Goal: Task Accomplishment & Management: Manage account settings

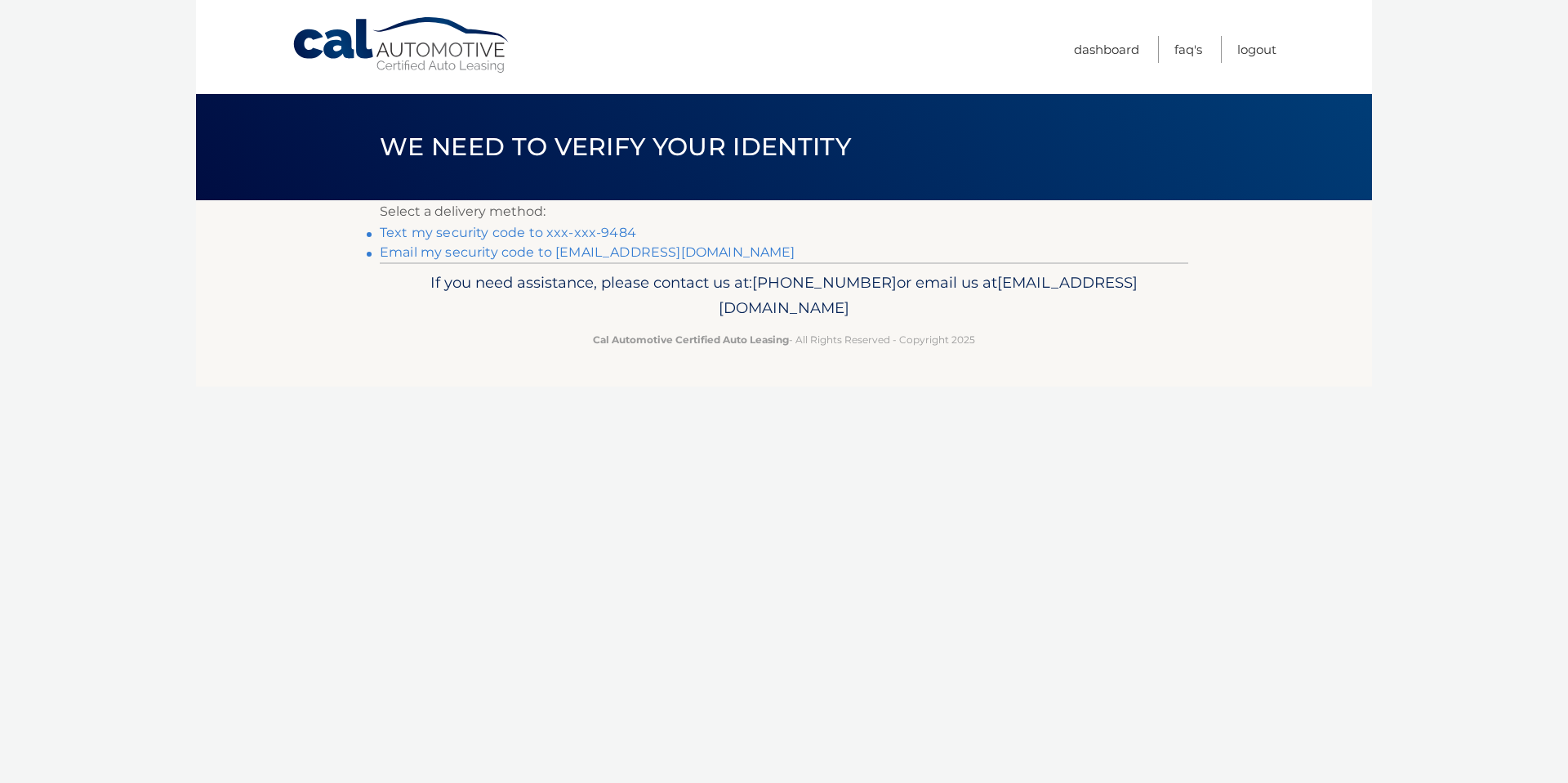
drag, startPoint x: 541, startPoint y: 232, endPoint x: 567, endPoint y: 247, distance: 30.0
click at [540, 232] on link "Text my security code to xxx-xxx-9484" at bounding box center [507, 232] width 256 height 15
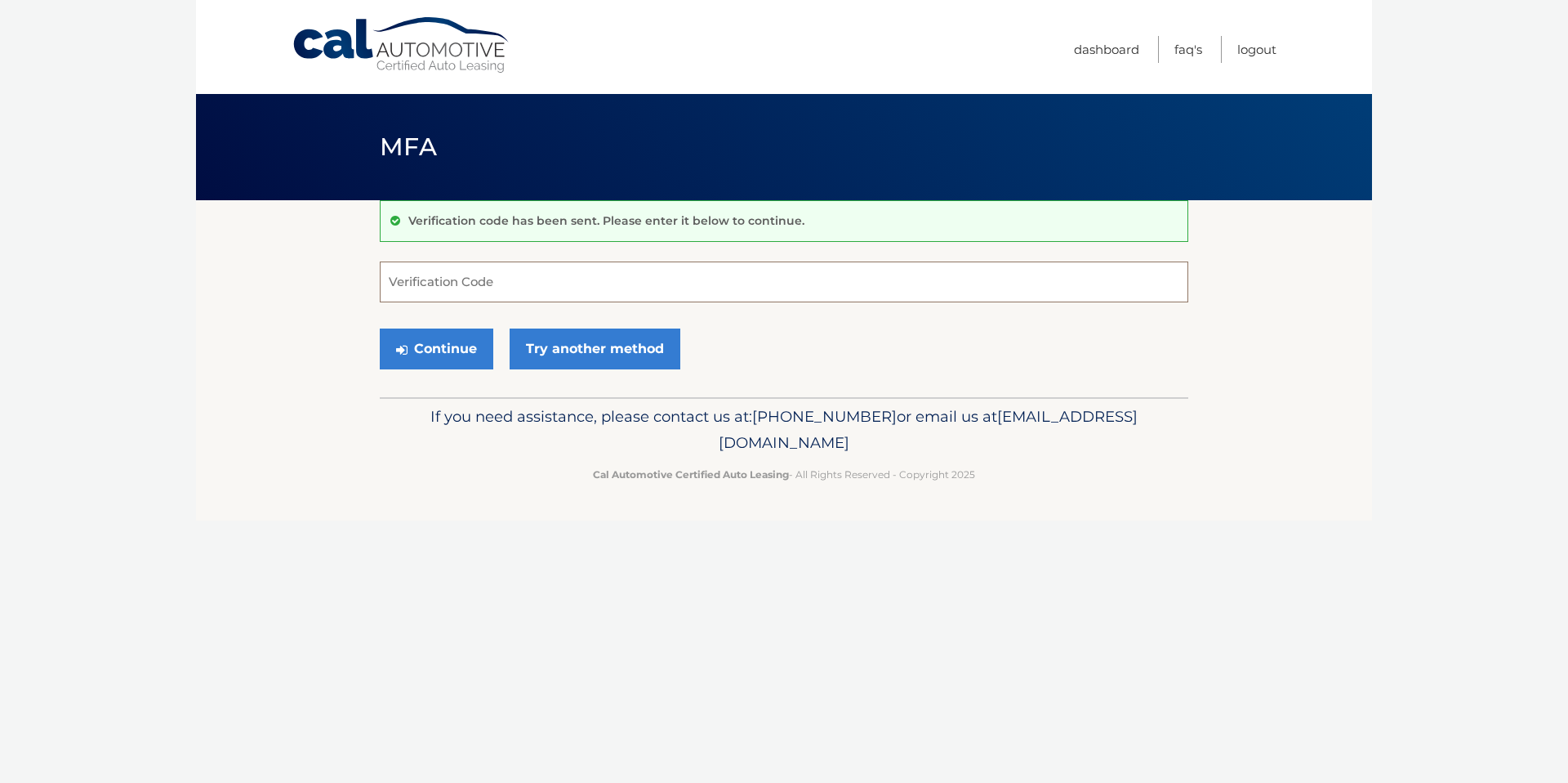
click at [470, 294] on input "Verification Code" at bounding box center [784, 281] width 808 height 41
type input "287763"
click at [424, 346] on button "Continue" at bounding box center [436, 348] width 113 height 41
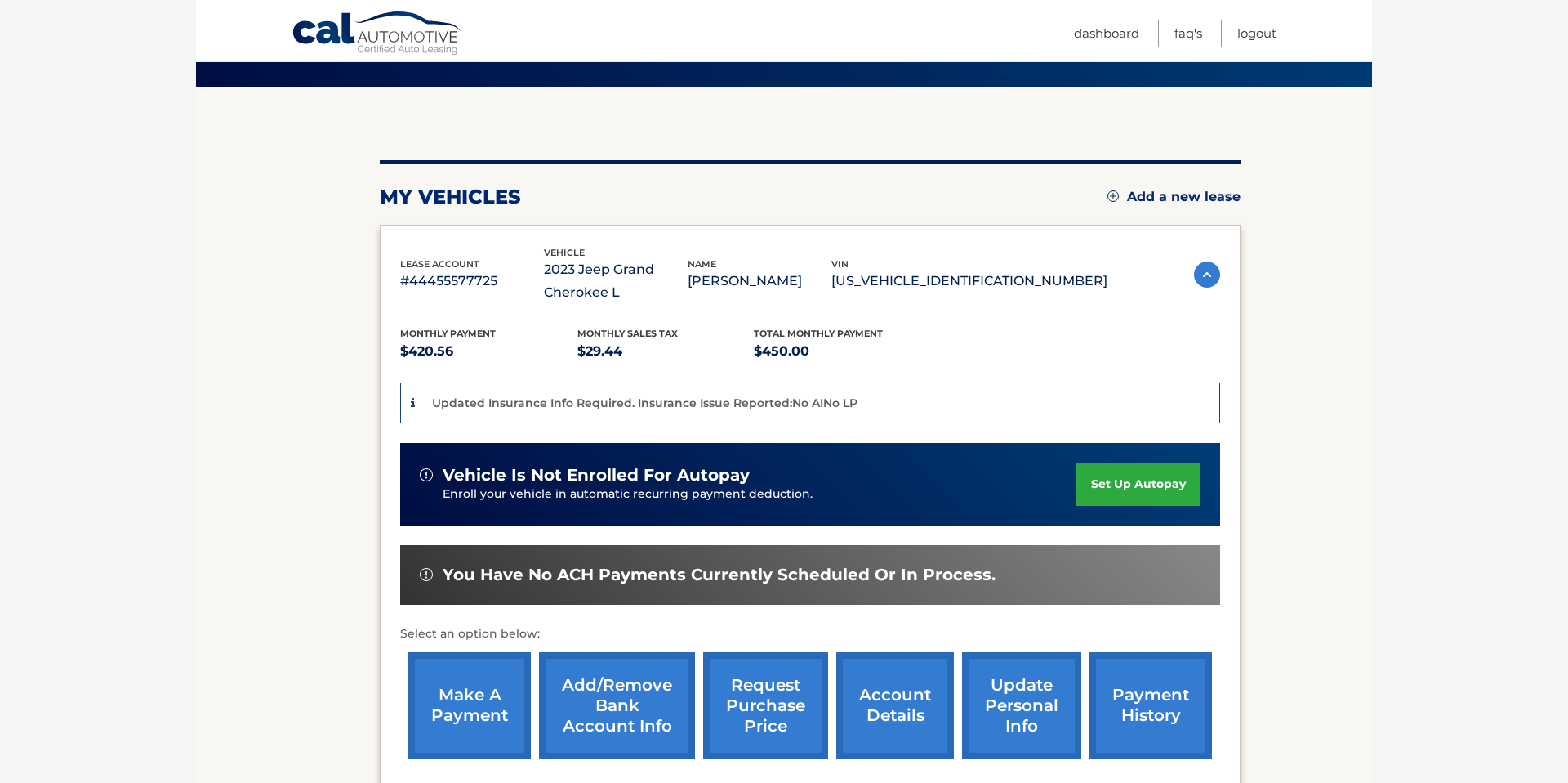
scroll to position [119, 0]
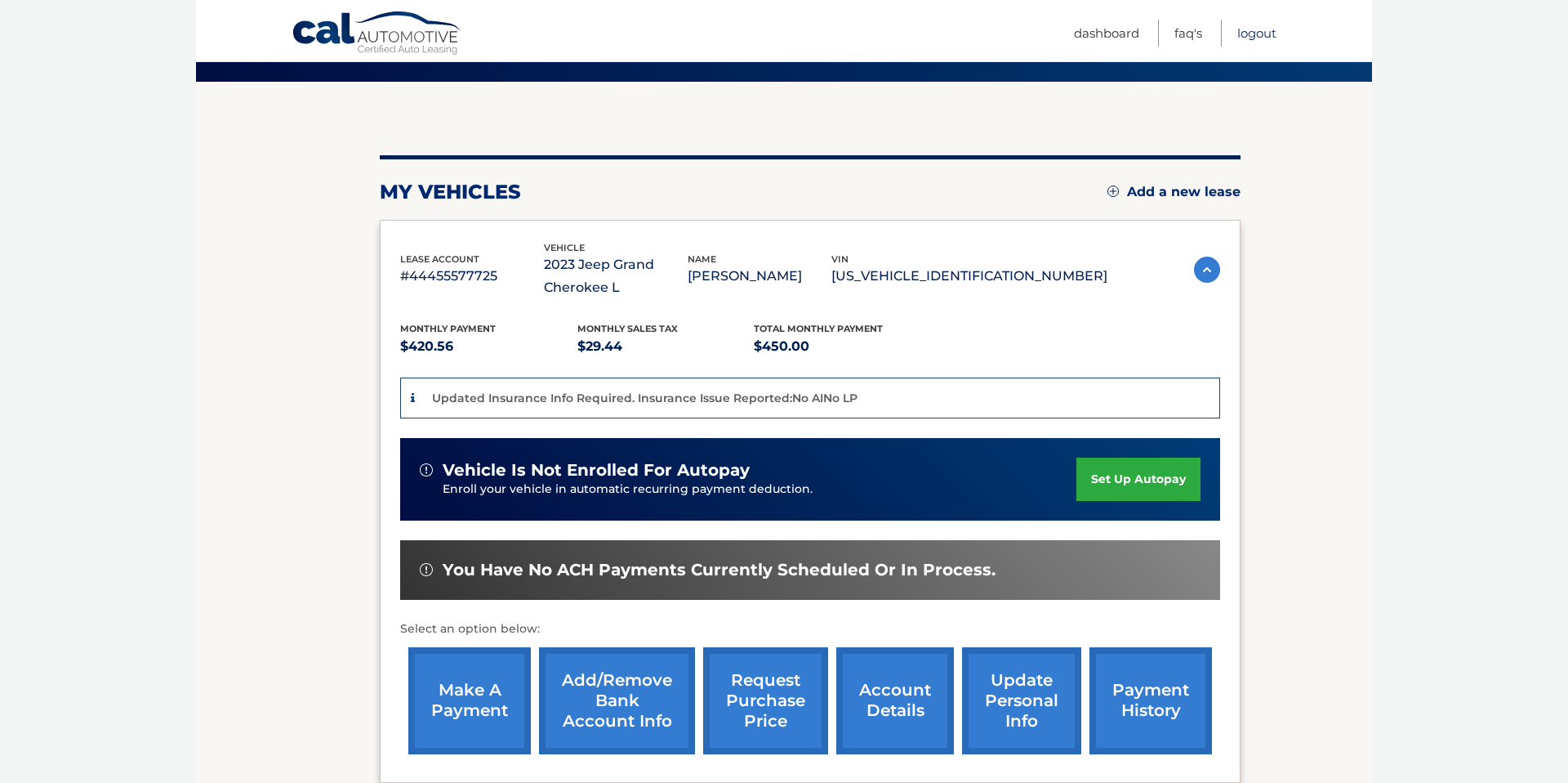
click at [1242, 36] on link "Logout" at bounding box center [1256, 34] width 39 height 27
